Goal: Entertainment & Leisure: Consume media (video, audio)

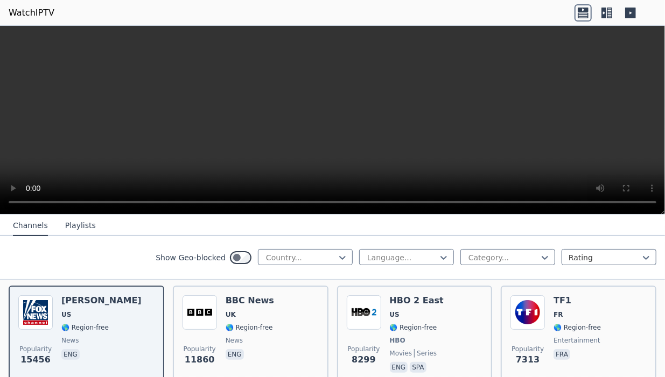
scroll to position [120, 0]
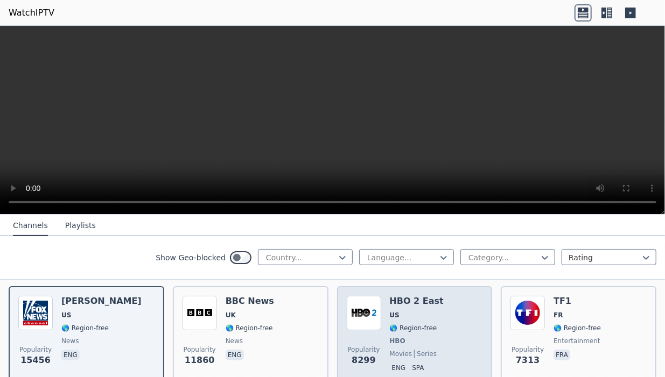
click at [455, 310] on div "Popularity 8299 HBO 2 East US 🌎 Region-free HBO movies series eng spa" at bounding box center [415, 336] width 136 height 80
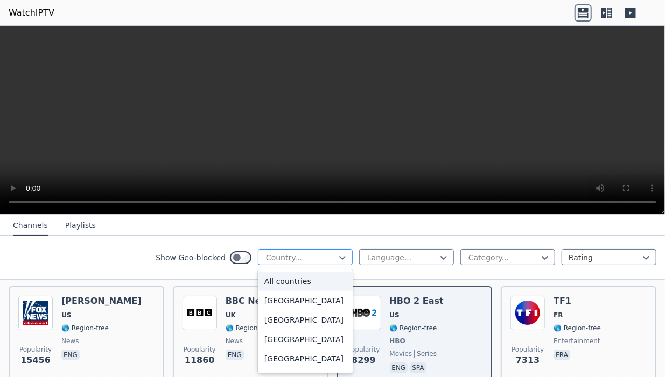
click at [314, 257] on div at bounding box center [301, 257] width 72 height 11
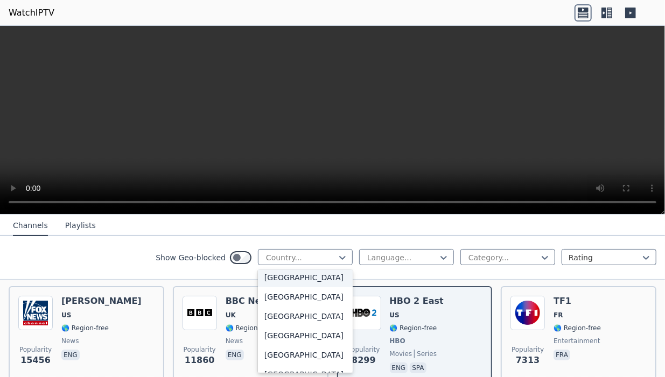
scroll to position [3889, 0]
click at [288, 307] on div "[GEOGRAPHIC_DATA]" at bounding box center [305, 296] width 95 height 19
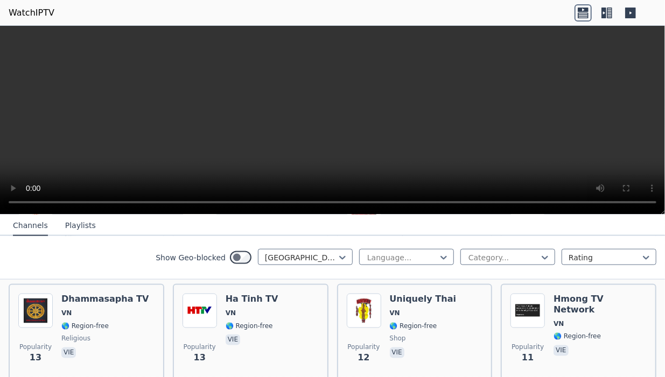
scroll to position [859, 0]
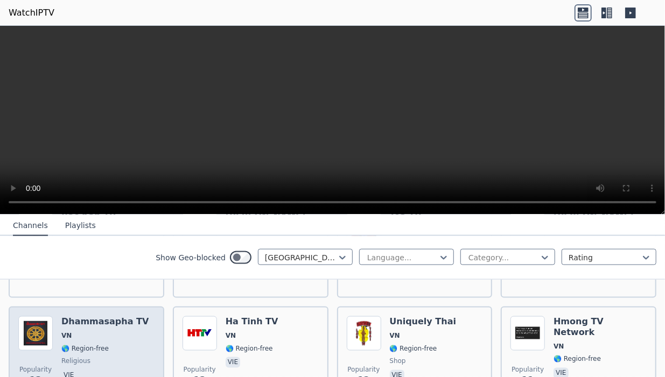
click at [98, 316] on div "Dhammasapha TV VN 🌎 Region-free religious vie" at bounding box center [104, 354] width 87 height 77
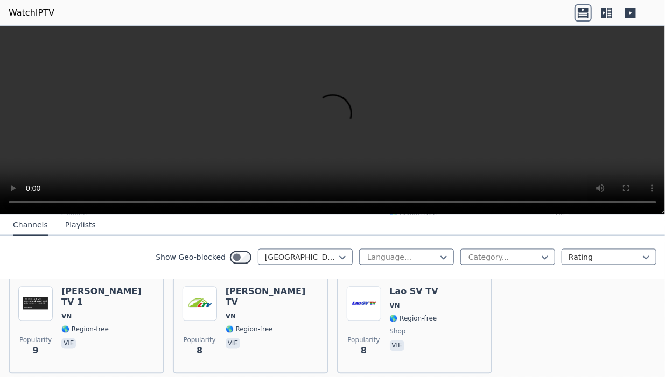
scroll to position [1111, 0]
click at [55, 221] on div "Channels Playlists" at bounding box center [54, 226] width 100 height 20
click at [77, 230] on button "Playlists" at bounding box center [80, 226] width 31 height 20
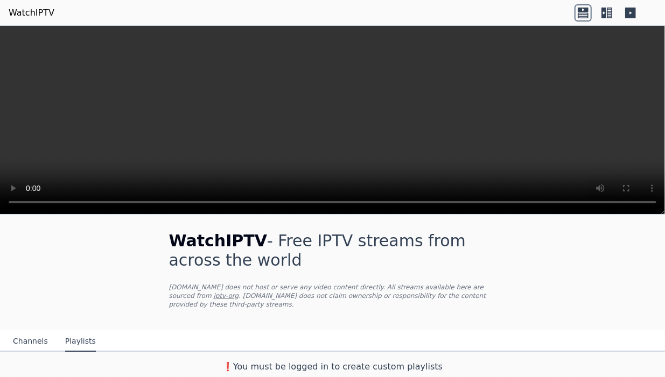
scroll to position [0, 0]
